Goal: Task Accomplishment & Management: Manage account settings

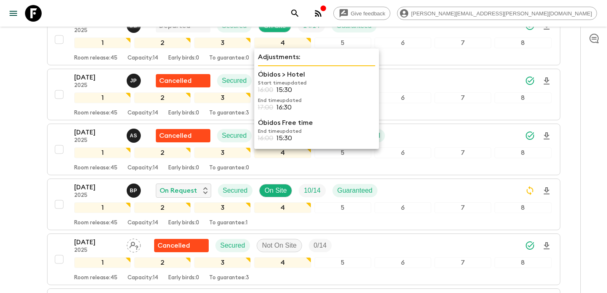
scroll to position [149, 0]
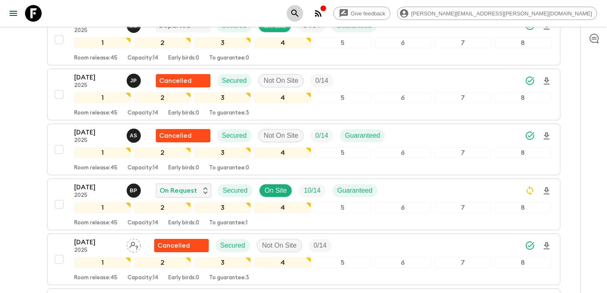
click at [300, 11] on icon "search adventures" at bounding box center [295, 13] width 10 height 10
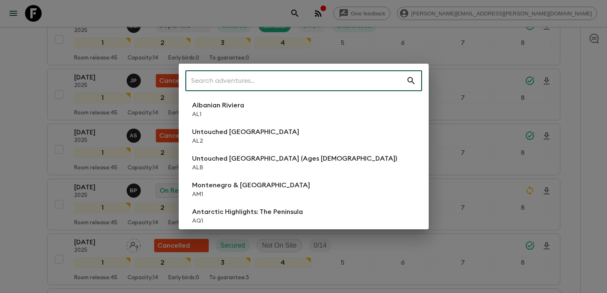
click at [268, 86] on input "text" at bounding box center [295, 80] width 221 height 23
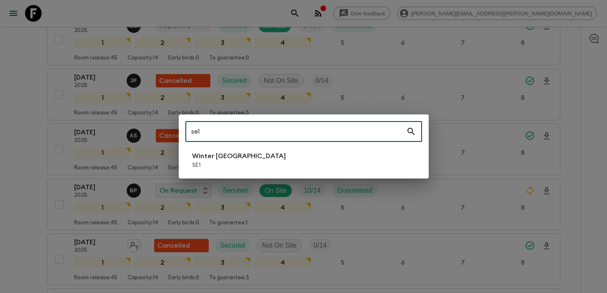
type input "se1"
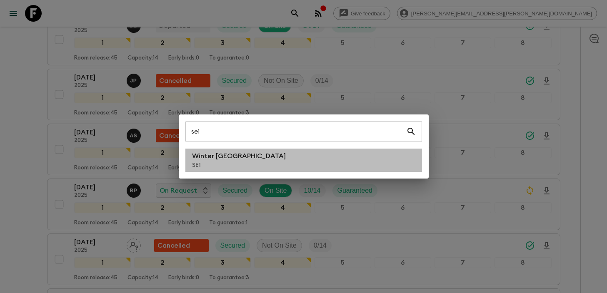
click at [268, 161] on li "Winter Sweden SE1" at bounding box center [303, 160] width 237 height 23
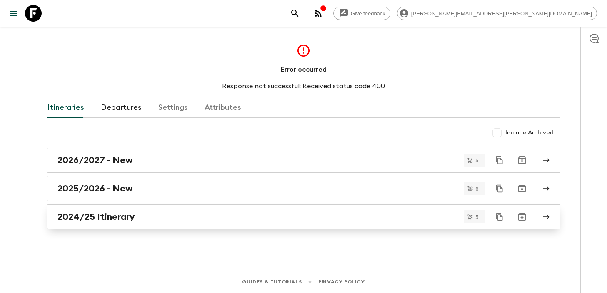
click at [155, 214] on div "2024/25 Itinerary" at bounding box center [295, 217] width 477 height 11
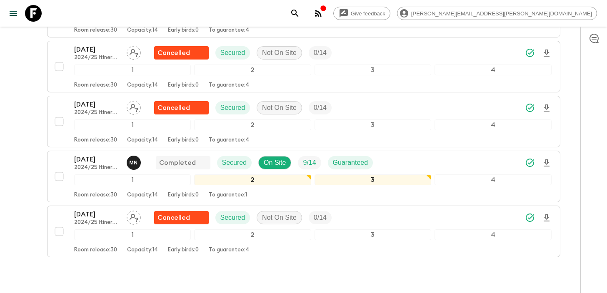
scroll to position [177, 0]
click at [398, 162] on div "08 Jan 2025 2024/25 Itinerary M N Completed Secured On Site 9 / 14 Guaranteed" at bounding box center [312, 162] width 477 height 17
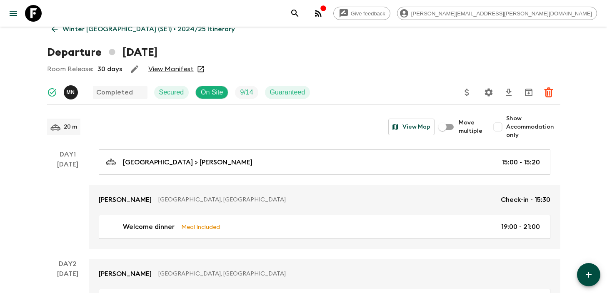
scroll to position [10, 0]
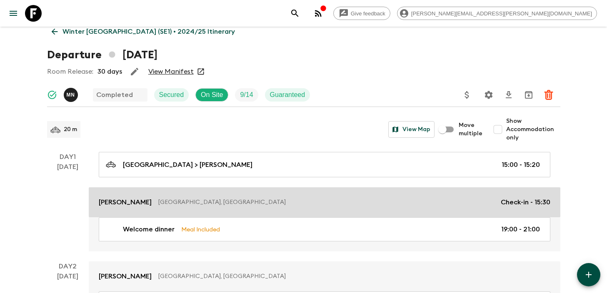
click at [233, 201] on p "Kiruna, Sweden" at bounding box center [326, 202] width 336 height 8
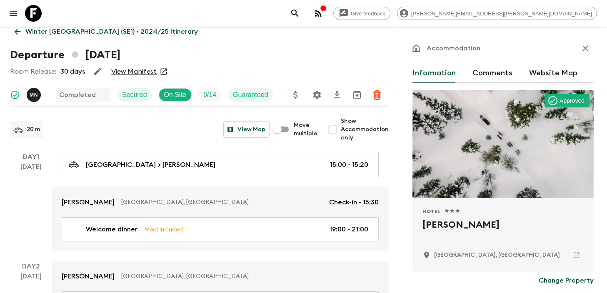
click at [57, 32] on p "Winter Sweden (SE1) • 2024/25 Itinerary" at bounding box center [111, 32] width 172 height 10
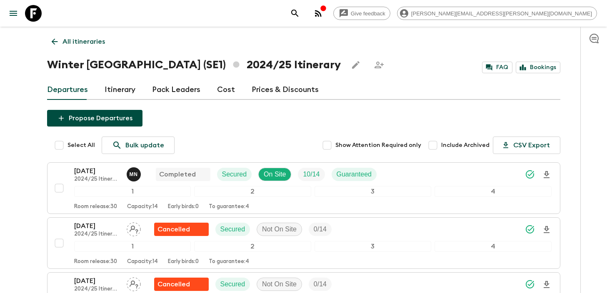
click at [93, 43] on p "All itineraries" at bounding box center [83, 42] width 42 height 10
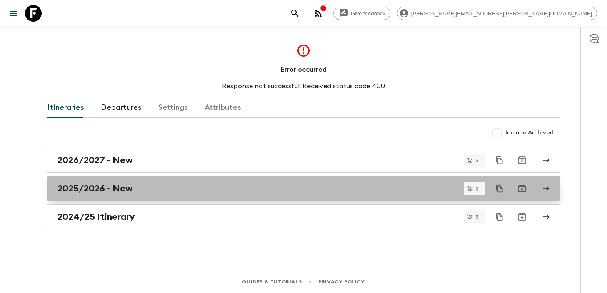
click at [155, 189] on div "2025/2026 - New" at bounding box center [295, 188] width 477 height 11
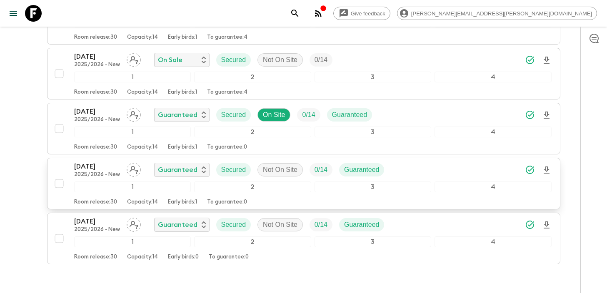
scroll to position [225, 0]
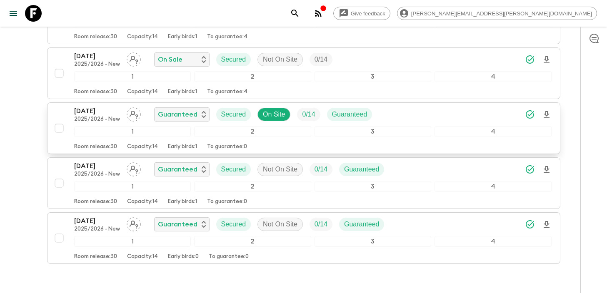
click at [427, 115] on div "27 Dec 2025 2025/2026 - New Guaranteed Secured On Site 0 / 14 Guaranteed" at bounding box center [312, 114] width 477 height 17
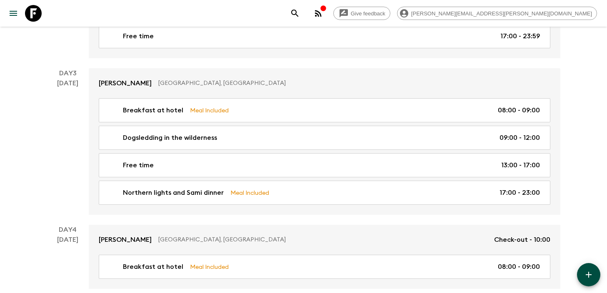
scroll to position [362, 0]
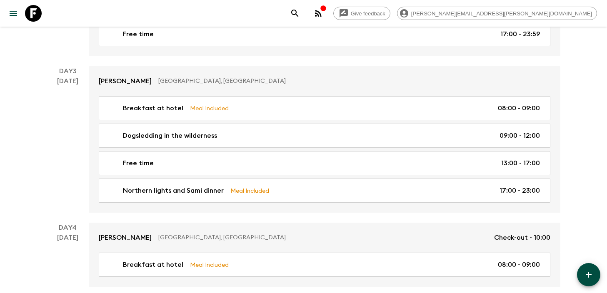
click at [312, 171] on link "Free time 13:00 - 17:00" at bounding box center [325, 163] width 452 height 24
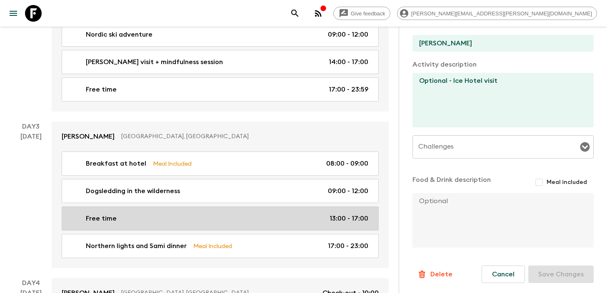
scroll to position [312, 0]
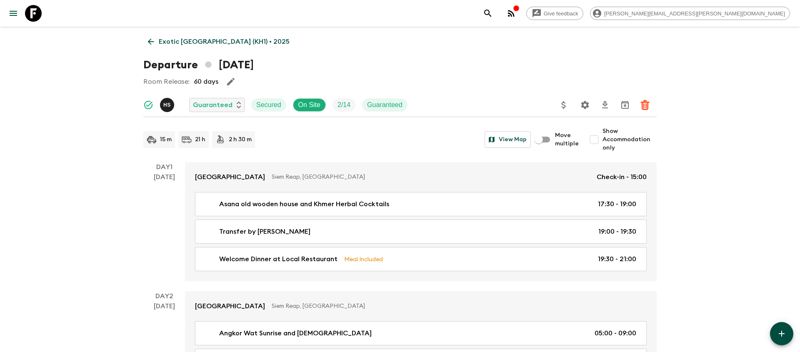
click at [493, 9] on icon "search adventures" at bounding box center [488, 13] width 10 height 10
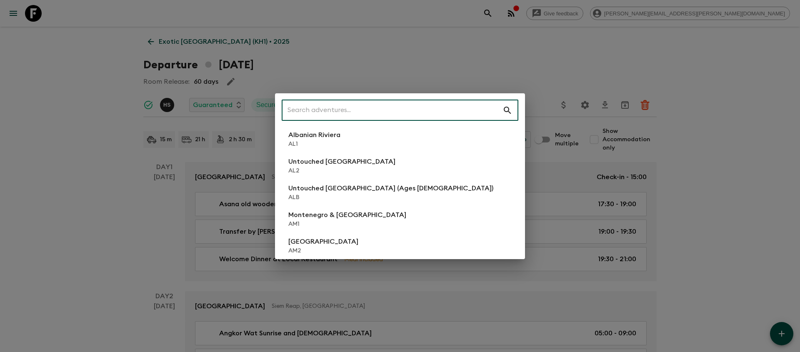
click at [372, 112] on input "text" at bounding box center [392, 110] width 221 height 23
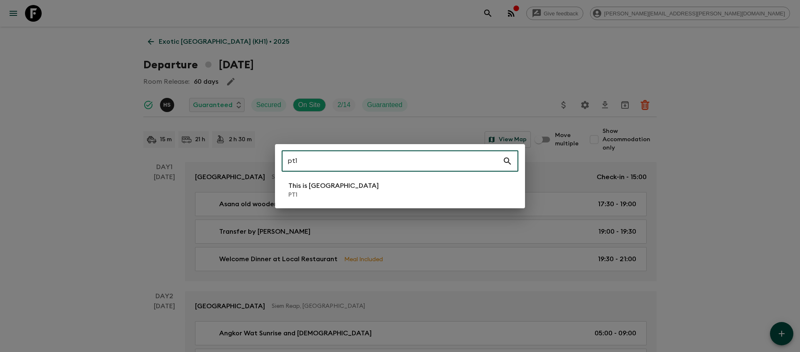
type input "pt1"
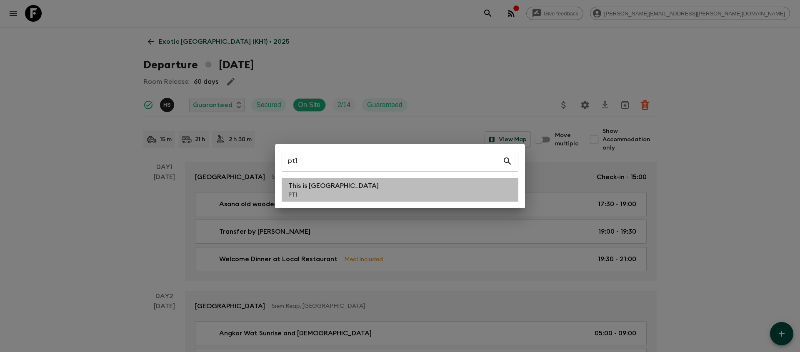
click at [346, 189] on li "This is Portugal PT1" at bounding box center [400, 189] width 237 height 23
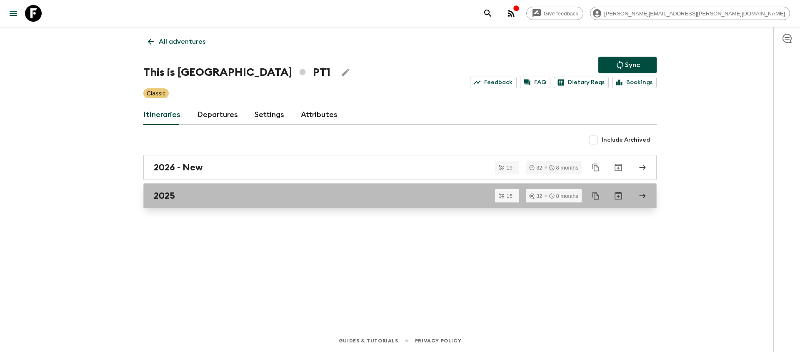
click at [278, 200] on div "2025" at bounding box center [392, 195] width 477 height 11
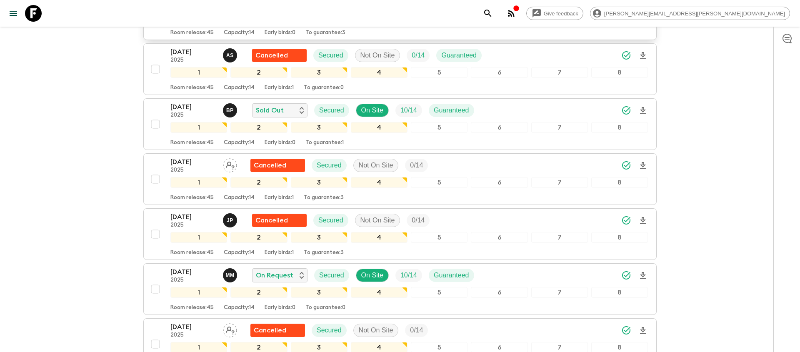
scroll to position [242, 0]
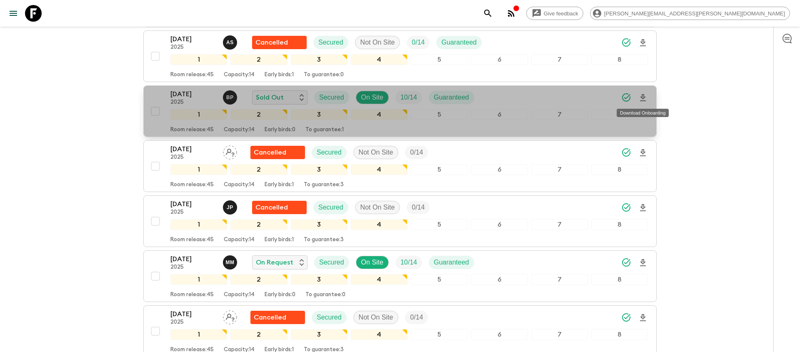
click at [644, 97] on icon "Download Onboarding" at bounding box center [643, 97] width 6 height 7
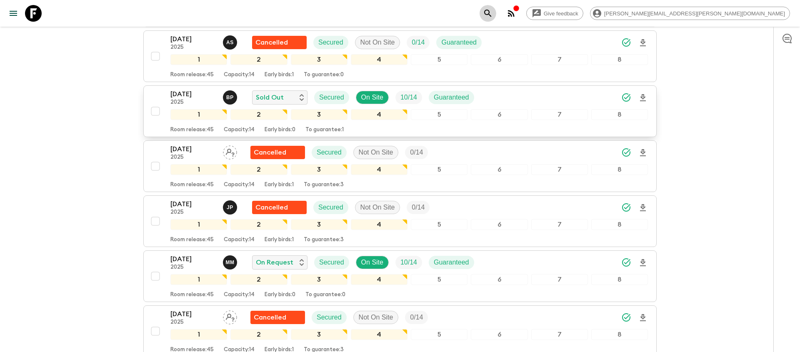
click at [491, 15] on icon "search adventures" at bounding box center [487, 13] width 7 height 7
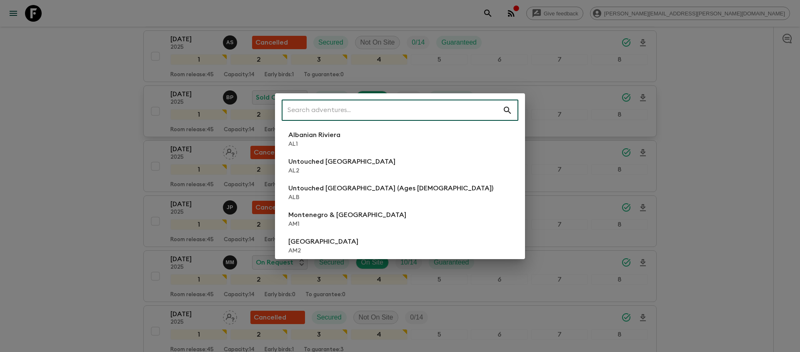
click at [453, 102] on input "text" at bounding box center [392, 110] width 221 height 23
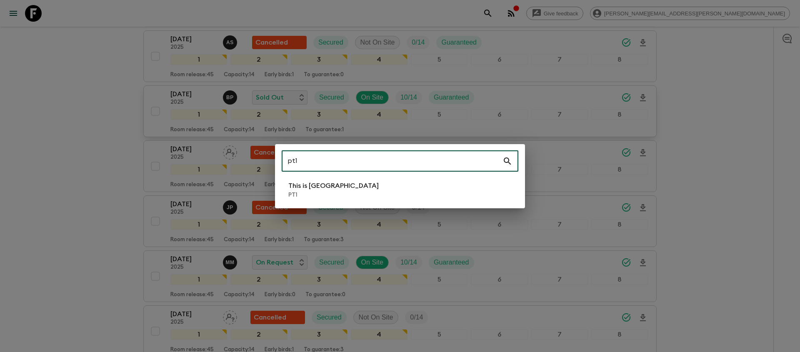
type input "pt1"
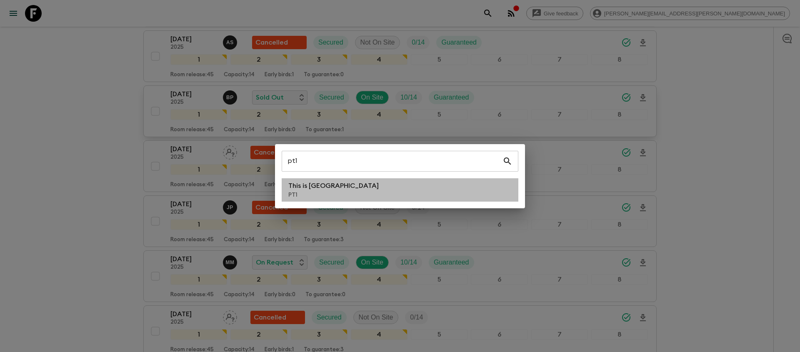
click at [431, 196] on li "This is Portugal PT1" at bounding box center [400, 189] width 237 height 23
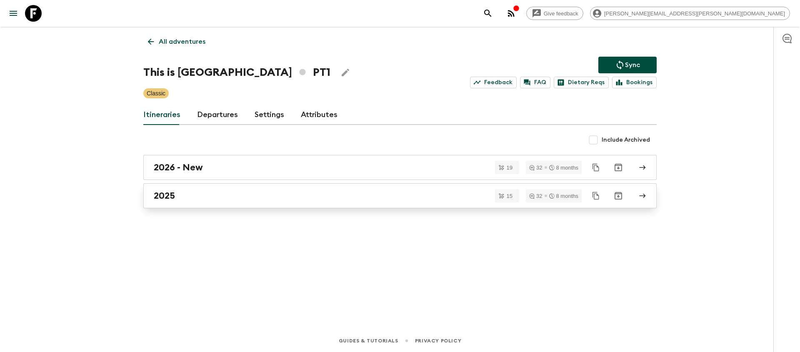
click at [198, 192] on div "2025" at bounding box center [392, 195] width 477 height 11
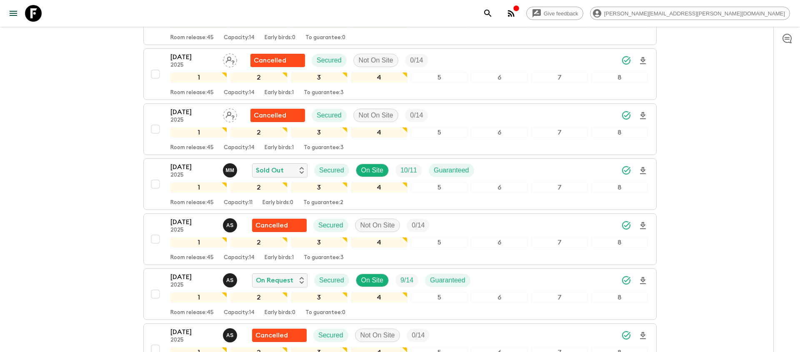
scroll to position [499, 0]
click at [644, 281] on icon "Download Onboarding" at bounding box center [643, 280] width 10 height 10
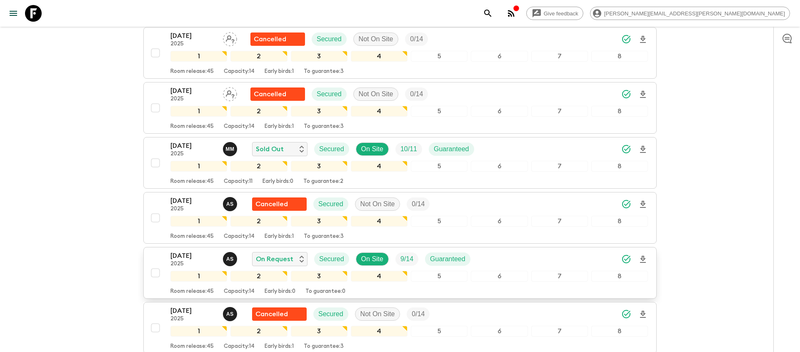
click at [516, 261] on div "[DATE] 2025 A S On Request Secured On Site 9 / 14 Guaranteed" at bounding box center [408, 259] width 477 height 17
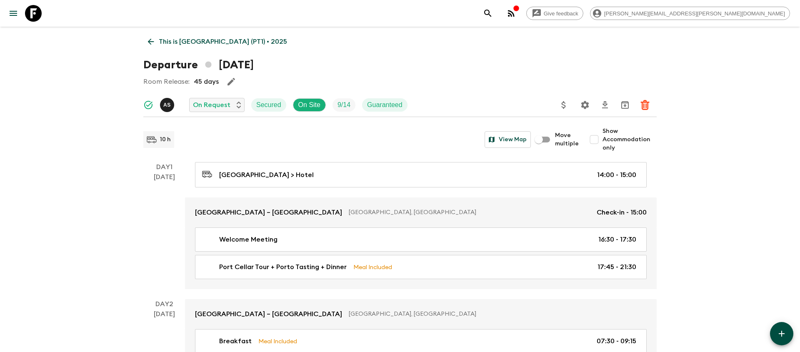
click at [583, 106] on icon "Settings" at bounding box center [585, 105] width 8 height 8
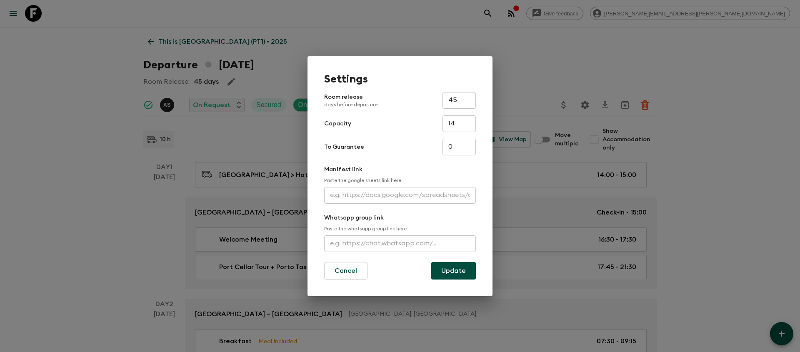
click at [385, 192] on input "text" at bounding box center [400, 195] width 152 height 17
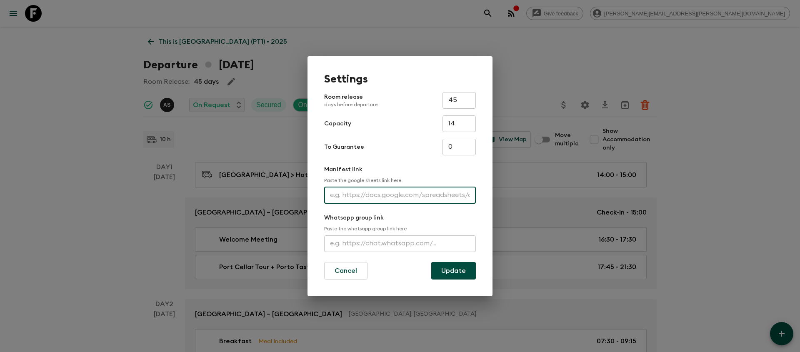
paste input "[URL][DOMAIN_NAME]"
type input "[URL][DOMAIN_NAME]"
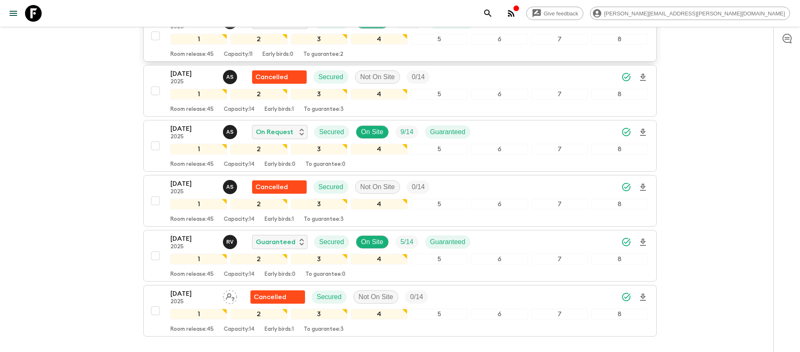
scroll to position [649, 0]
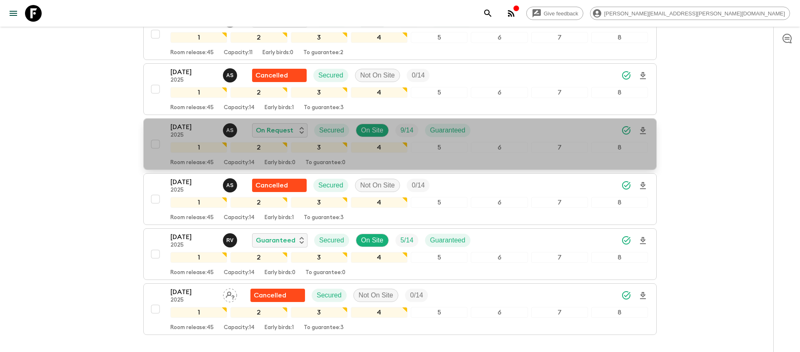
click at [550, 130] on div "[DATE] 2025 A S On Request Secured On Site 9 / 14 Guaranteed" at bounding box center [408, 130] width 477 height 17
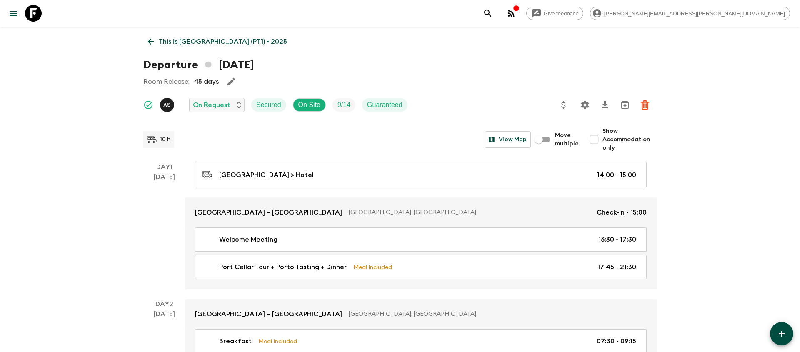
click at [583, 106] on icon "Settings" at bounding box center [585, 105] width 8 height 8
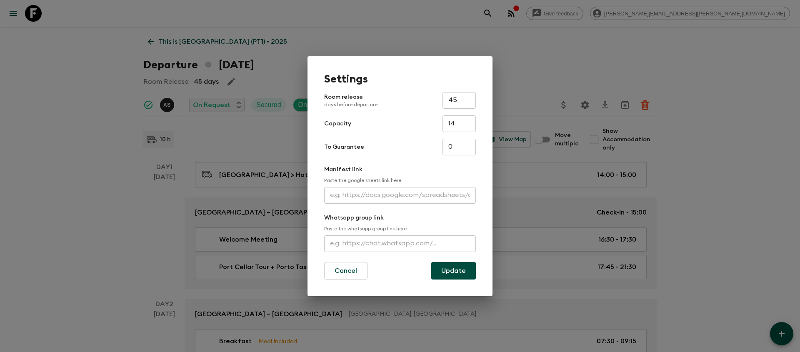
click at [384, 196] on input "text" at bounding box center [400, 195] width 152 height 17
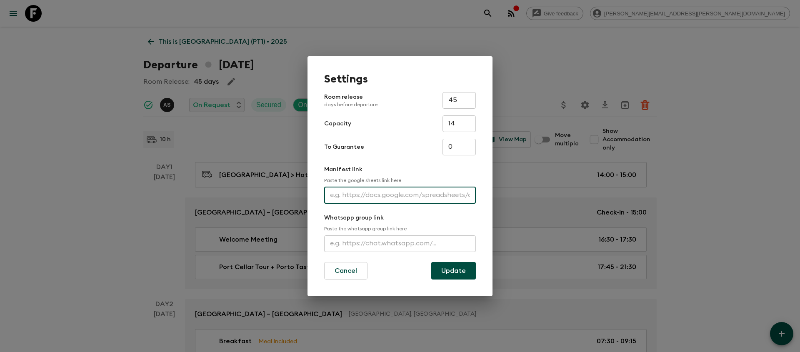
paste input "[URL][DOMAIN_NAME]"
type input "[URL][DOMAIN_NAME]"
click at [445, 276] on button "Update" at bounding box center [453, 270] width 45 height 17
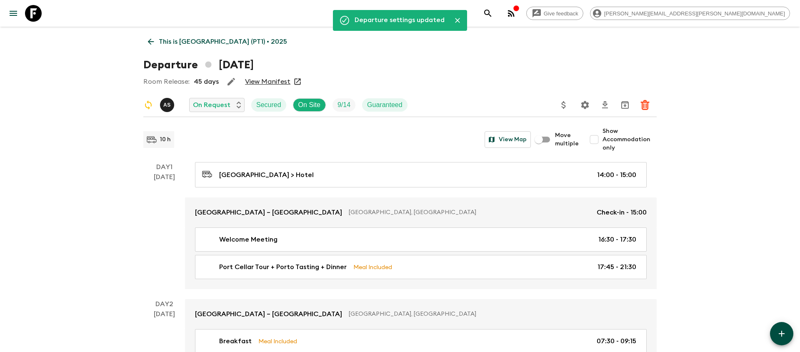
click at [493, 17] on icon "search adventures" at bounding box center [488, 13] width 10 height 10
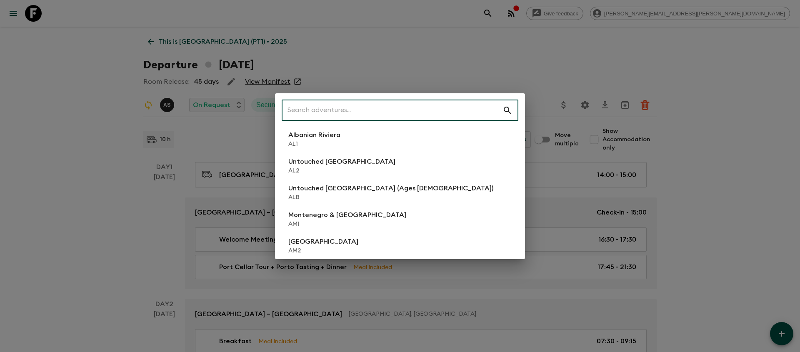
click at [347, 115] on input "text" at bounding box center [392, 110] width 221 height 23
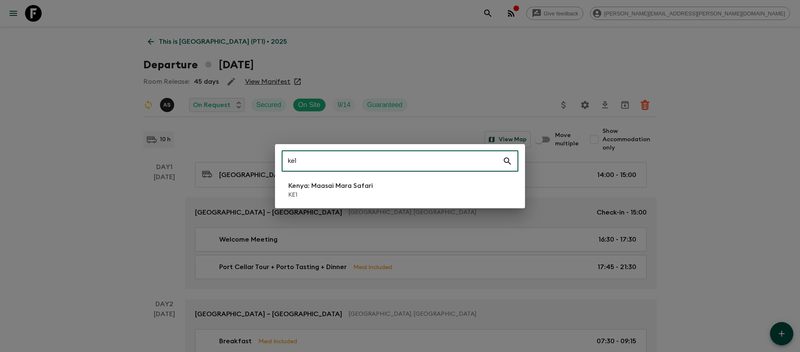
type input "ke1"
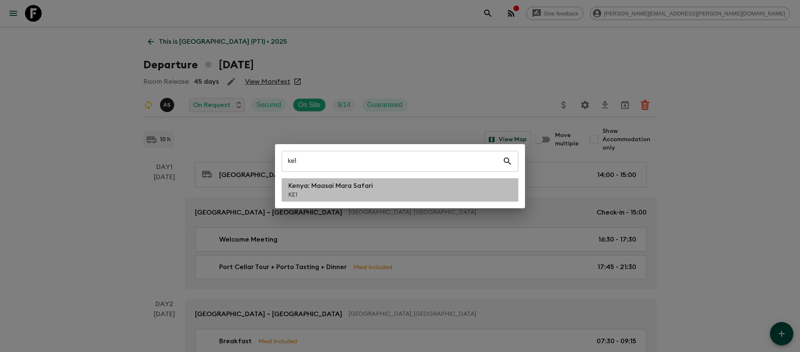
click at [312, 191] on p "KE1" at bounding box center [330, 195] width 85 height 8
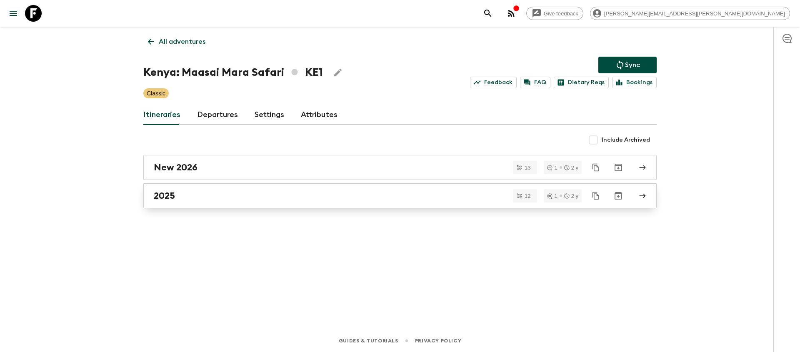
click at [167, 200] on h2 "2025" at bounding box center [164, 195] width 21 height 11
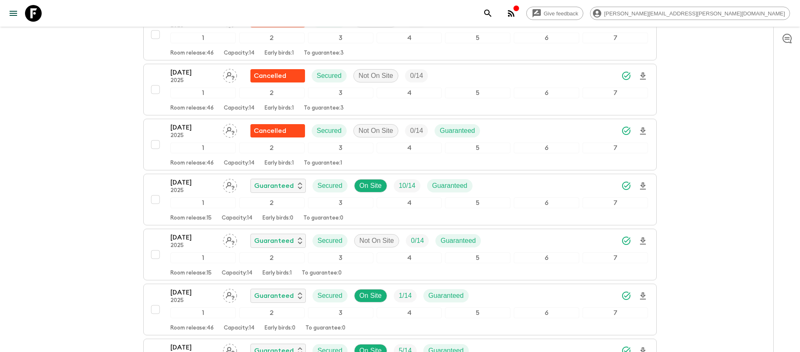
scroll to position [448, 0]
